Goal: Task Accomplishment & Management: Manage account settings

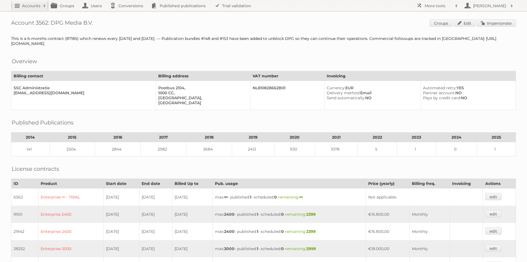
click at [32, 8] on h2 "Accounts" at bounding box center [31, 6] width 18 height 6
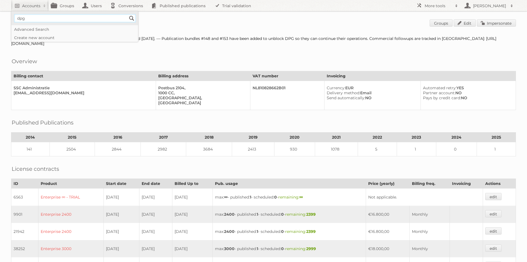
type input"] "dpg"
click at [128, 14] on input "Search" at bounding box center [132, 18] width 8 height 8
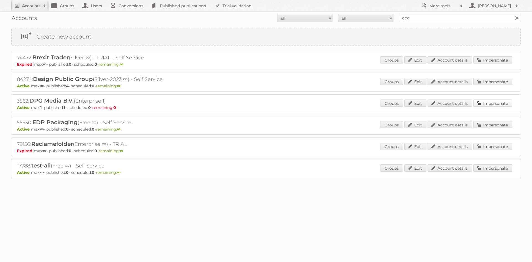
click at [496, 102] on link "Impersonate" at bounding box center [492, 102] width 39 height 7
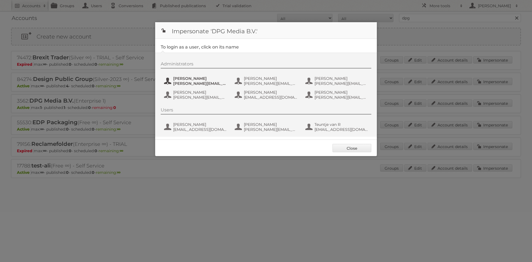
click at [187, 84] on span "[PERSON_NAME][EMAIL_ADDRESS][PERSON_NAME][DOMAIN_NAME]" at bounding box center [200, 83] width 54 height 5
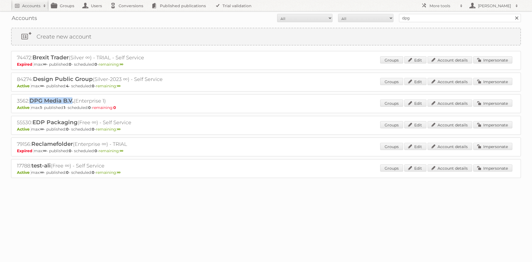
drag, startPoint x: 32, startPoint y: 101, endPoint x: 72, endPoint y: 97, distance: 40.3
click at [72, 97] on div "3562: DPG Media B.V. (Enterprise 1) Active max: 1 - published: 1 - scheduled: 0…" at bounding box center [265, 103] width 509 height 19
drag, startPoint x: 85, startPoint y: 101, endPoint x: 102, endPoint y: 101, distance: 16.9
click at [102, 101] on h2 "3562: DPG Media B.V. (Enterprise 1)" at bounding box center [114, 100] width 194 height 7
drag, startPoint x: 472, startPoint y: 103, endPoint x: 477, endPoint y: 102, distance: 5.3
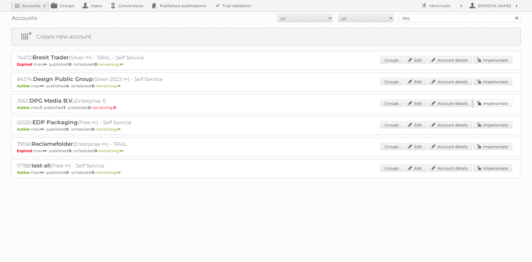
click at [477, 102] on div "Groups Edit Account details Impersonate" at bounding box center [446, 103] width 132 height 8
click at [480, 103] on link "Impersonate" at bounding box center [492, 102] width 39 height 7
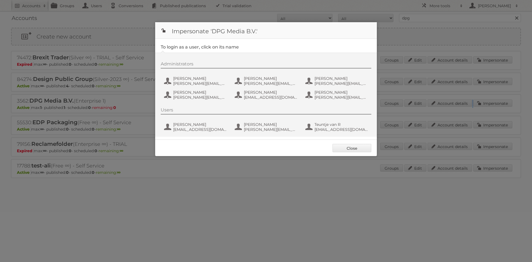
click at [342, 151] on link "Close" at bounding box center [351, 148] width 39 height 8
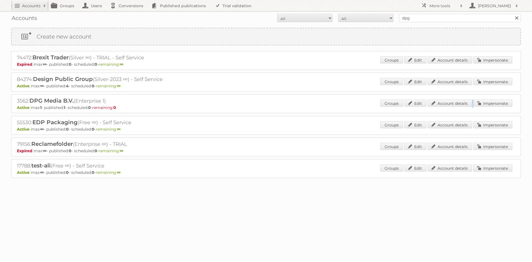
drag, startPoint x: 37, startPoint y: 101, endPoint x: 128, endPoint y: 99, distance: 91.9
click at [128, 99] on h2 "3562: DPG Media B.V. (Enterprise 1)" at bounding box center [114, 100] width 194 height 7
click at [453, 104] on link "Account details" at bounding box center [449, 102] width 45 height 7
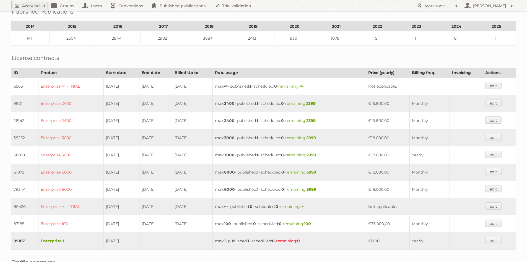
scroll to position [138, 0]
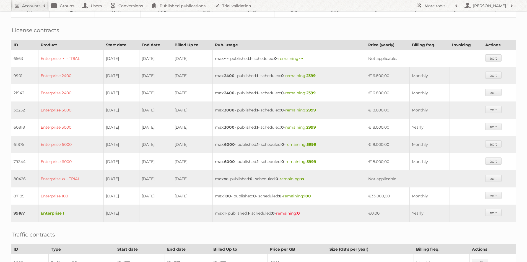
drag, startPoint x: 182, startPoint y: 195, endPoint x: 206, endPoint y: 195, distance: 24.1
click at [206, 195] on td "[DATE]" at bounding box center [192, 195] width 40 height 17
drag, startPoint x: 216, startPoint y: 215, endPoint x: 318, endPoint y: 214, distance: 101.9
click at [318, 214] on td "max: 1 - published: 1 - scheduled: 0 - remaining: 0" at bounding box center [289, 212] width 153 height 17
click at [351, 213] on td "max: 1 - published: 1 - scheduled: 0 - remaining: 0" at bounding box center [289, 212] width 153 height 17
